Goal: Task Accomplishment & Management: Use online tool/utility

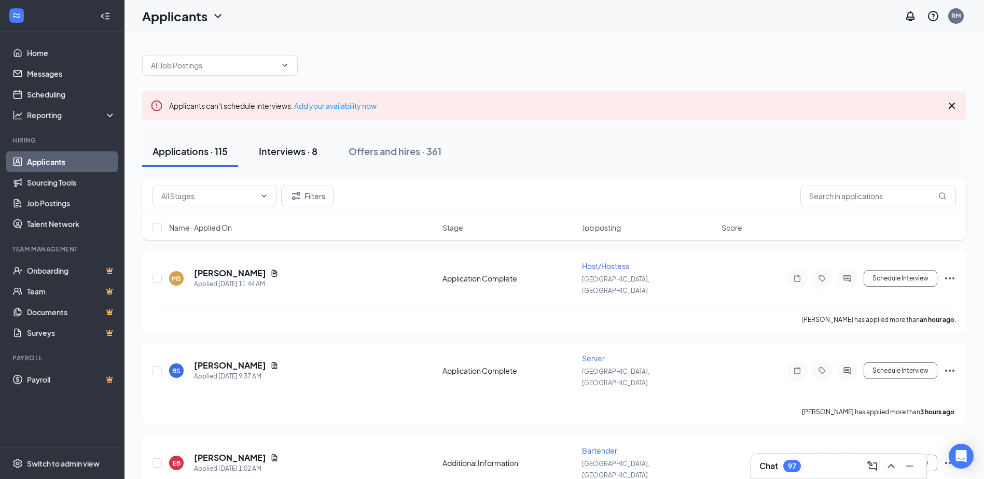
click at [263, 156] on div "Interviews · 8" at bounding box center [288, 151] width 59 height 13
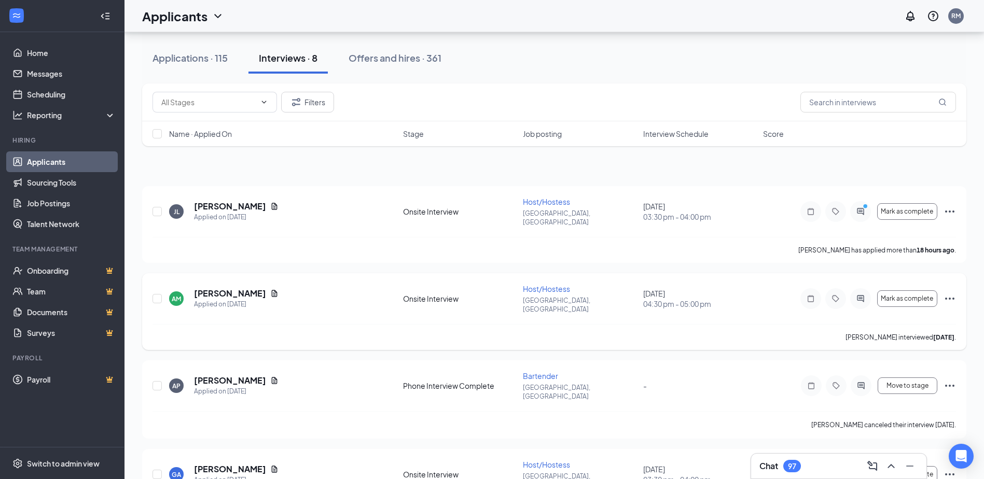
scroll to position [52, 0]
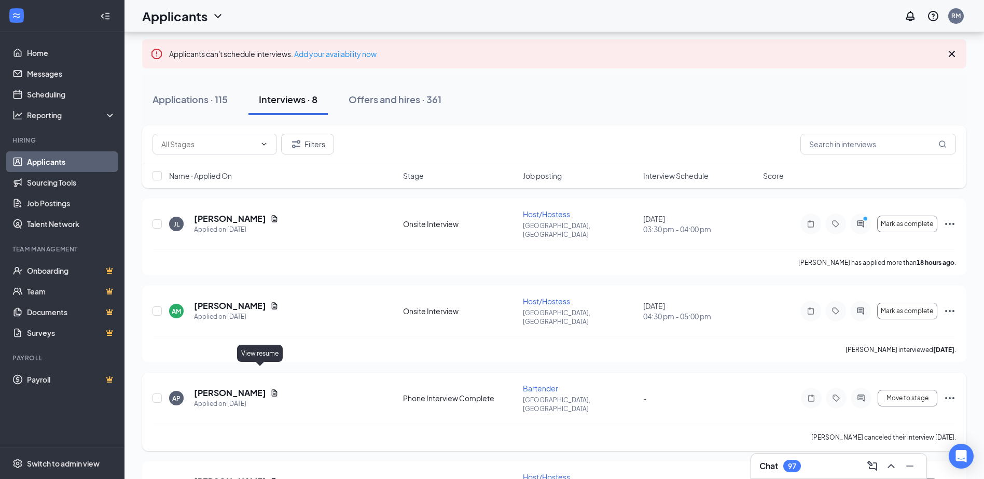
click at [270, 389] on icon "Document" at bounding box center [274, 393] width 8 height 8
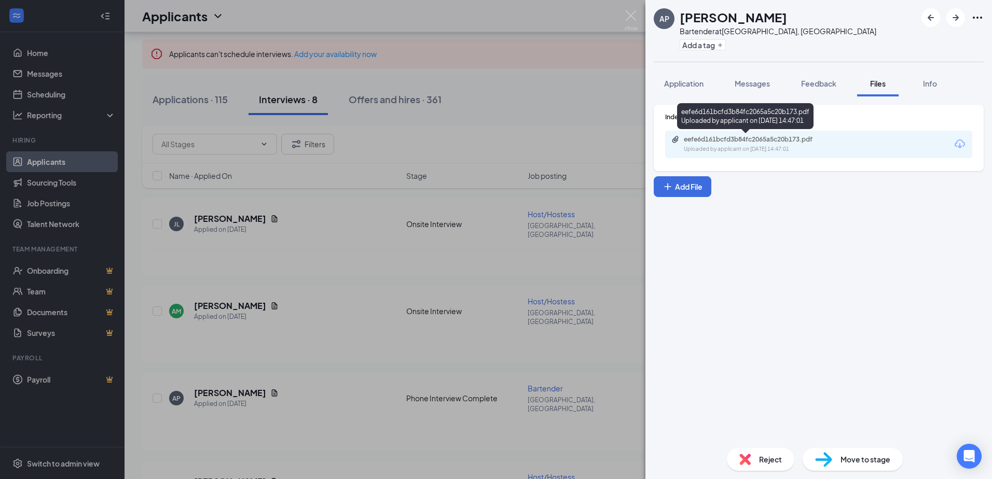
click at [740, 142] on div "eefe6d161bcfd3b84fc2065a5c20b173.pdf" at bounding box center [756, 139] width 145 height 8
click at [576, 95] on div "AP [PERSON_NAME] Bartender at [GEOGRAPHIC_DATA], [GEOGRAPHIC_DATA] Add a tag Ap…" at bounding box center [496, 239] width 992 height 479
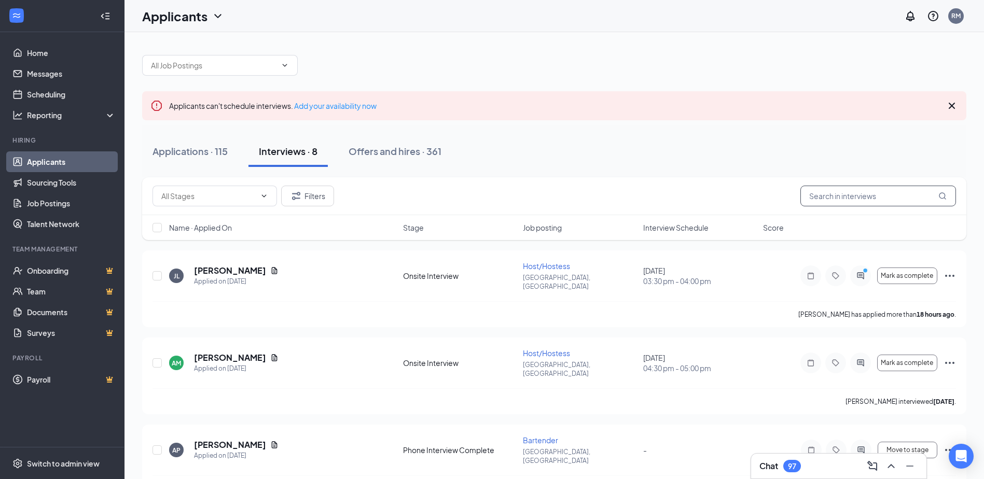
click at [851, 193] on input "text" at bounding box center [879, 196] width 156 height 21
type input "[PERSON_NAME]"
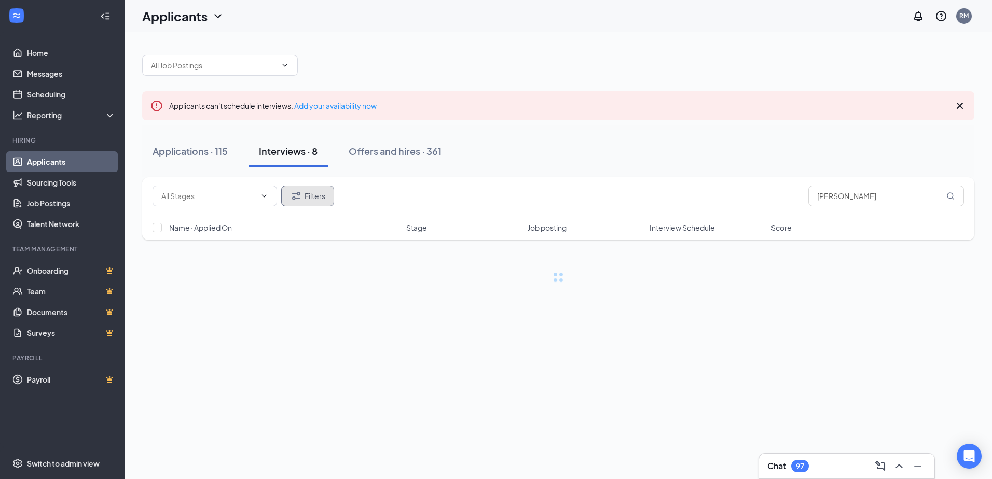
click at [311, 194] on button "Filters" at bounding box center [307, 196] width 53 height 21
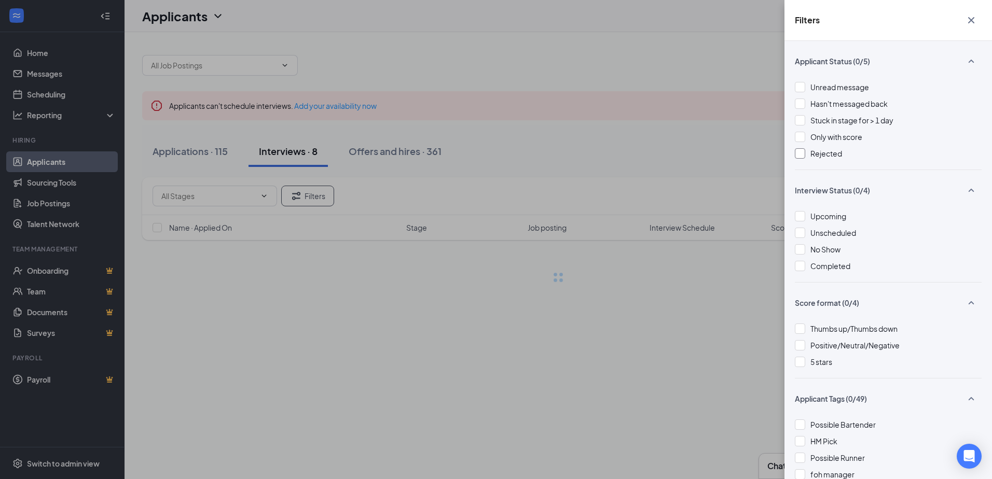
click at [803, 152] on div at bounding box center [800, 153] width 10 height 10
click at [630, 383] on div "Filters Applicant Status (1/5) Unread message Hasn't messaged back Stuck in sta…" at bounding box center [496, 239] width 992 height 479
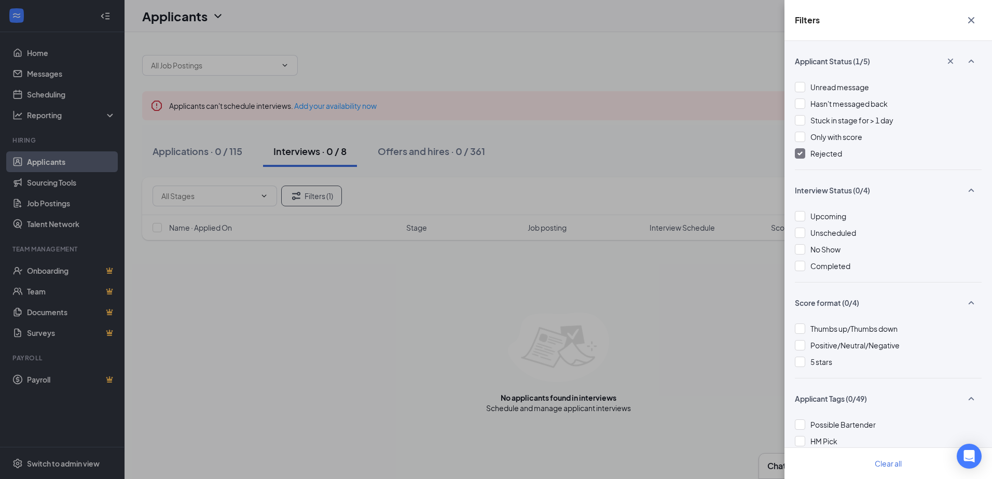
click at [972, 17] on icon "Cross" at bounding box center [971, 20] width 12 height 12
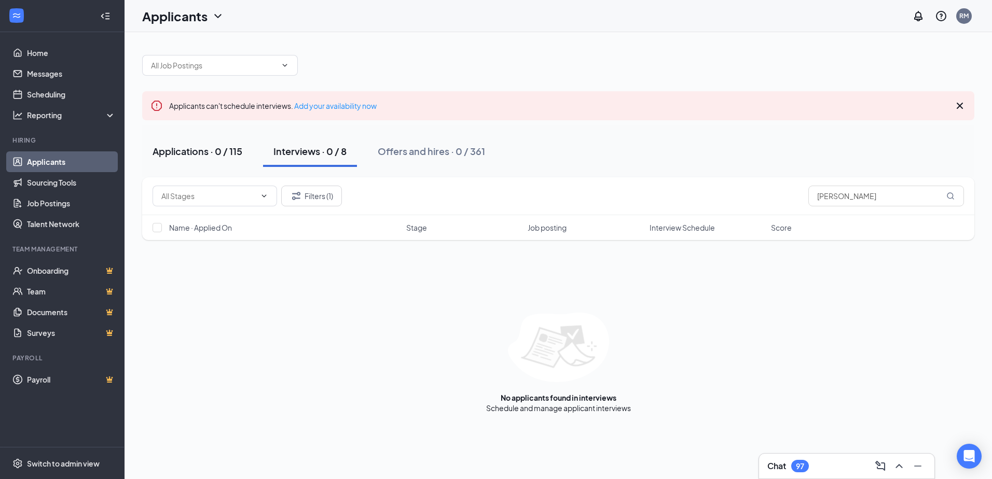
click at [238, 156] on div "Applications · 0 / 115" at bounding box center [198, 151] width 90 height 13
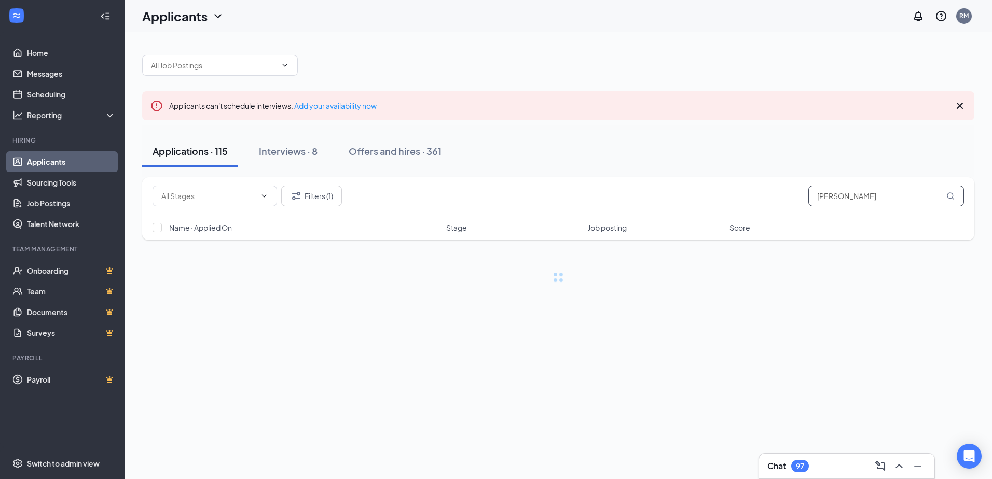
click at [848, 196] on input "[PERSON_NAME]" at bounding box center [886, 196] width 156 height 21
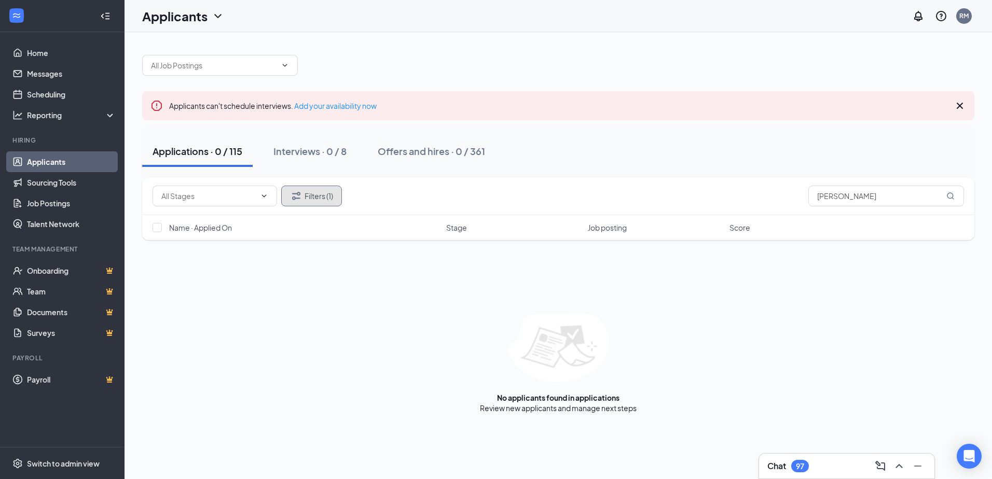
click at [300, 197] on icon "Filter" at bounding box center [296, 196] width 12 height 12
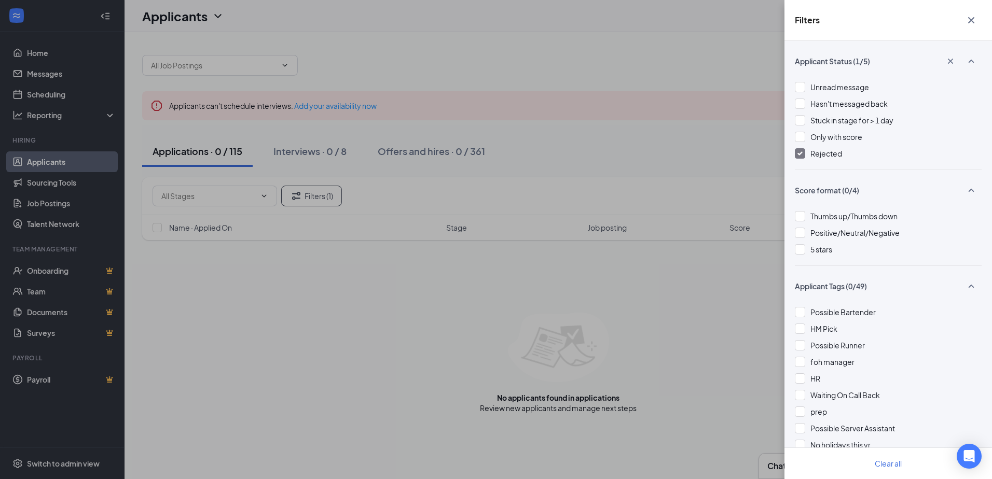
click at [802, 154] on img at bounding box center [800, 154] width 5 height 4
click at [396, 293] on div "Filters Applicant Status (0/5) Unread message Hasn't messaged back Stuck in sta…" at bounding box center [496, 239] width 992 height 479
click at [647, 107] on div "Filters Applicant Status (0/5) Unread message Hasn't messaged back Stuck in sta…" at bounding box center [496, 239] width 992 height 479
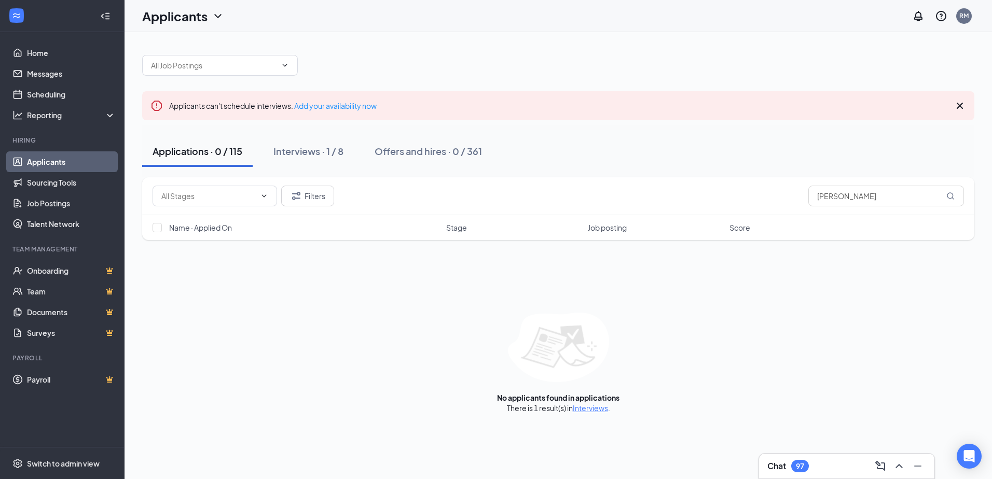
click at [213, 157] on div "Applications · 0 / 115" at bounding box center [198, 151] width 90 height 13
click at [444, 158] on button "Offers and hires · 0 / 361" at bounding box center [428, 151] width 128 height 31
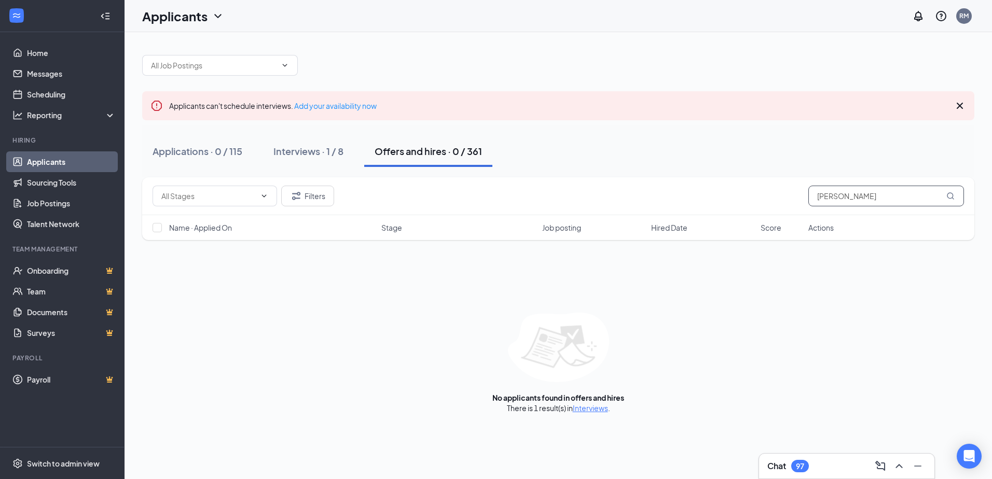
drag, startPoint x: 848, startPoint y: 197, endPoint x: 706, endPoint y: 190, distance: 142.3
click at [706, 190] on div "Filters [PERSON_NAME]" at bounding box center [559, 196] width 812 height 21
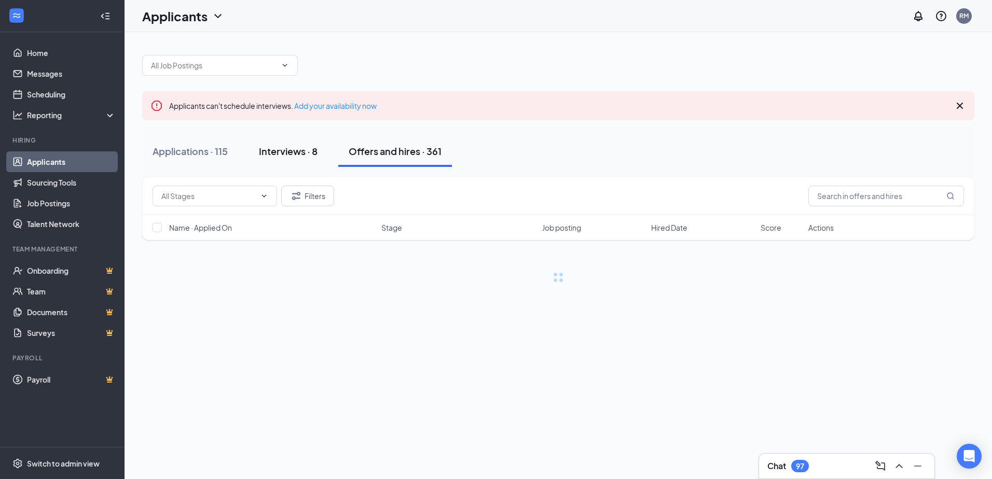
click at [271, 154] on div "Interviews · 8" at bounding box center [288, 151] width 59 height 13
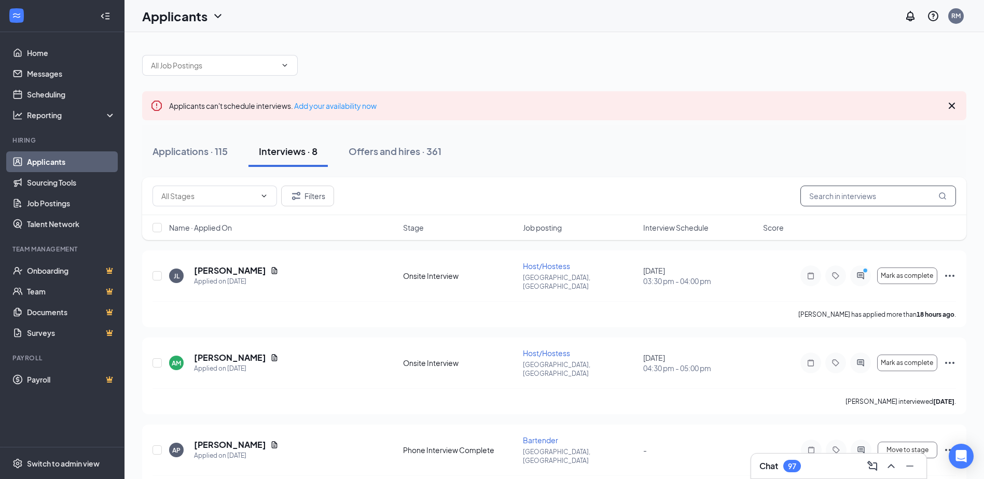
click at [833, 200] on input "text" at bounding box center [879, 196] width 156 height 21
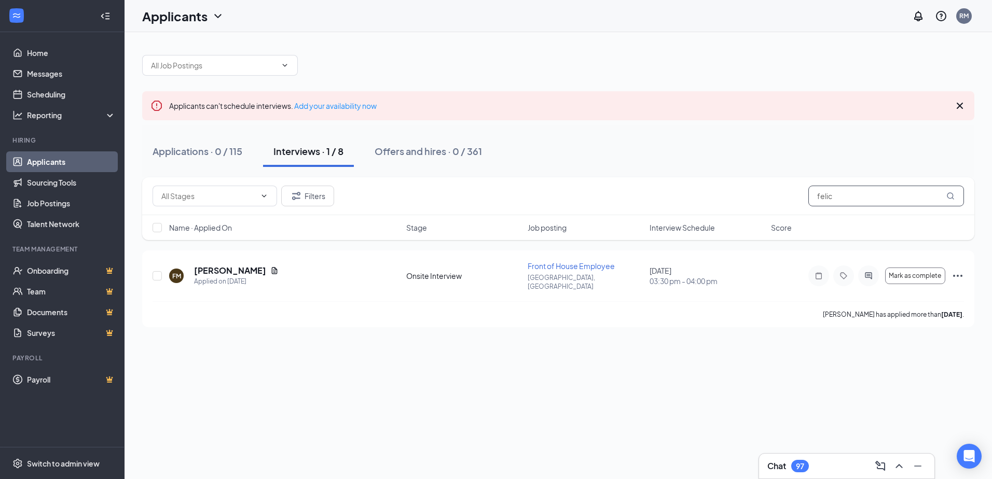
type input "felic"
